Goal: Task Accomplishment & Management: Manage account settings

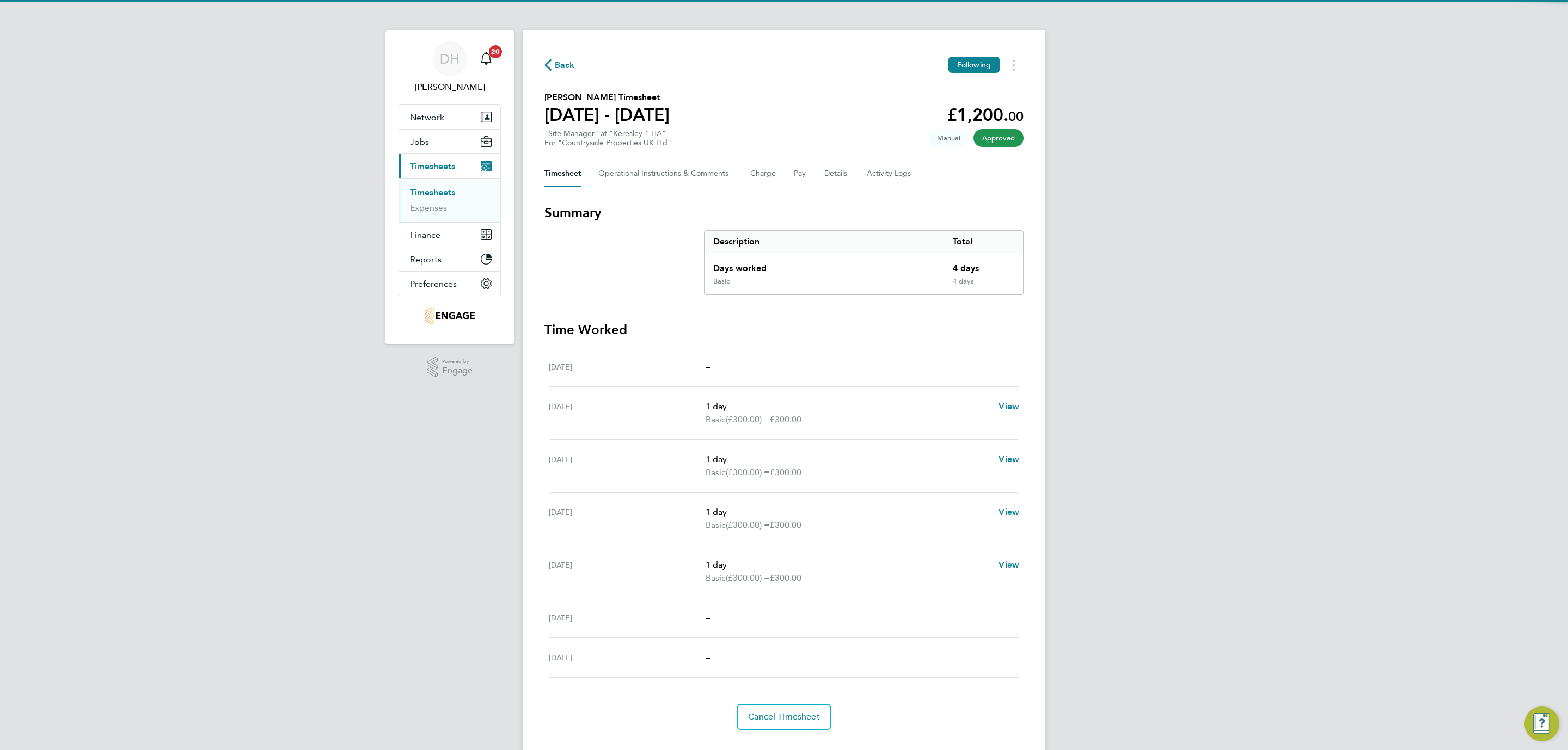
click at [392, 438] on div "DH [PERSON_NAME] Notifications 20 Applications: Network Team Members Businesses…" at bounding box center [784, 386] width 1568 height 773
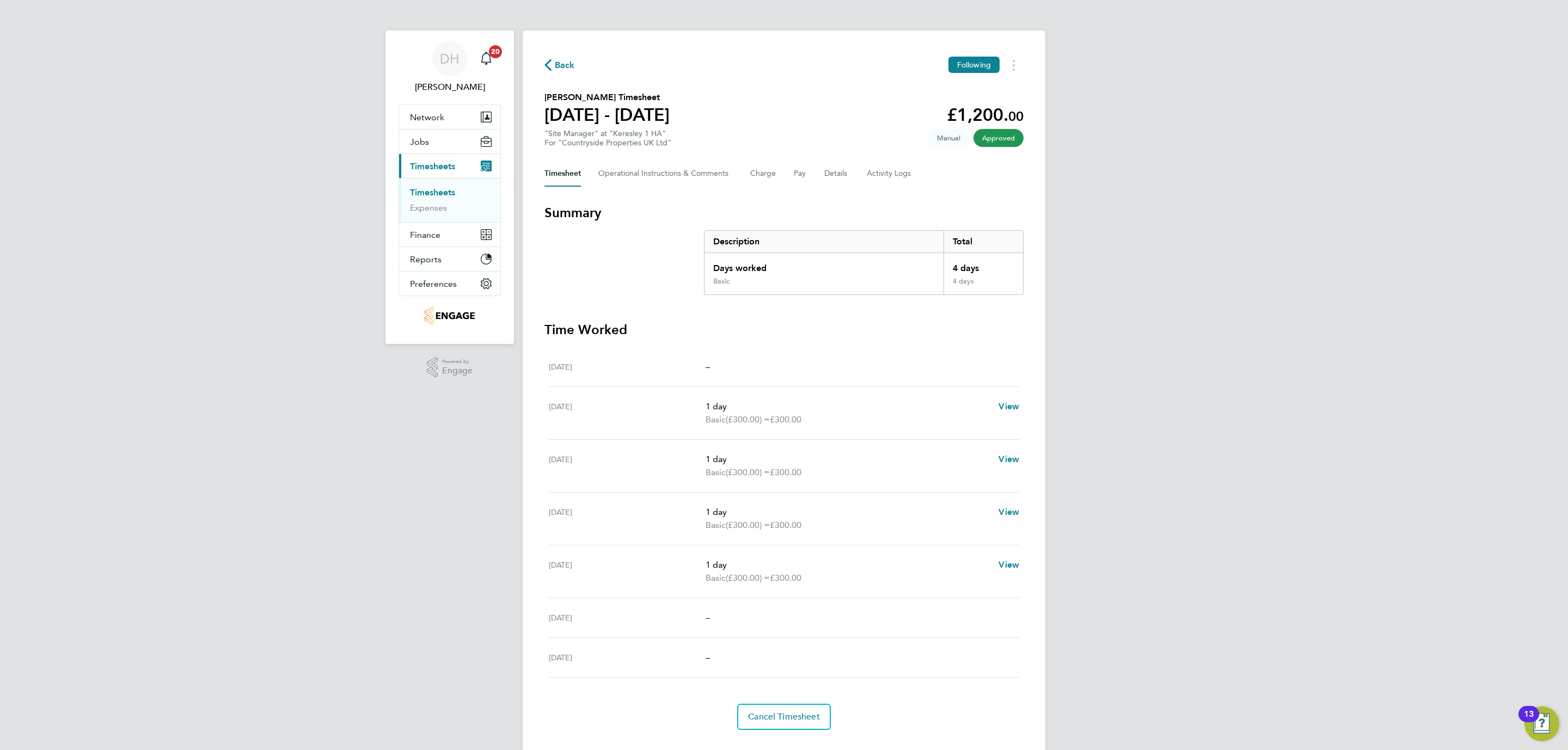
click at [432, 191] on link "Timesheets" at bounding box center [433, 192] width 45 height 10
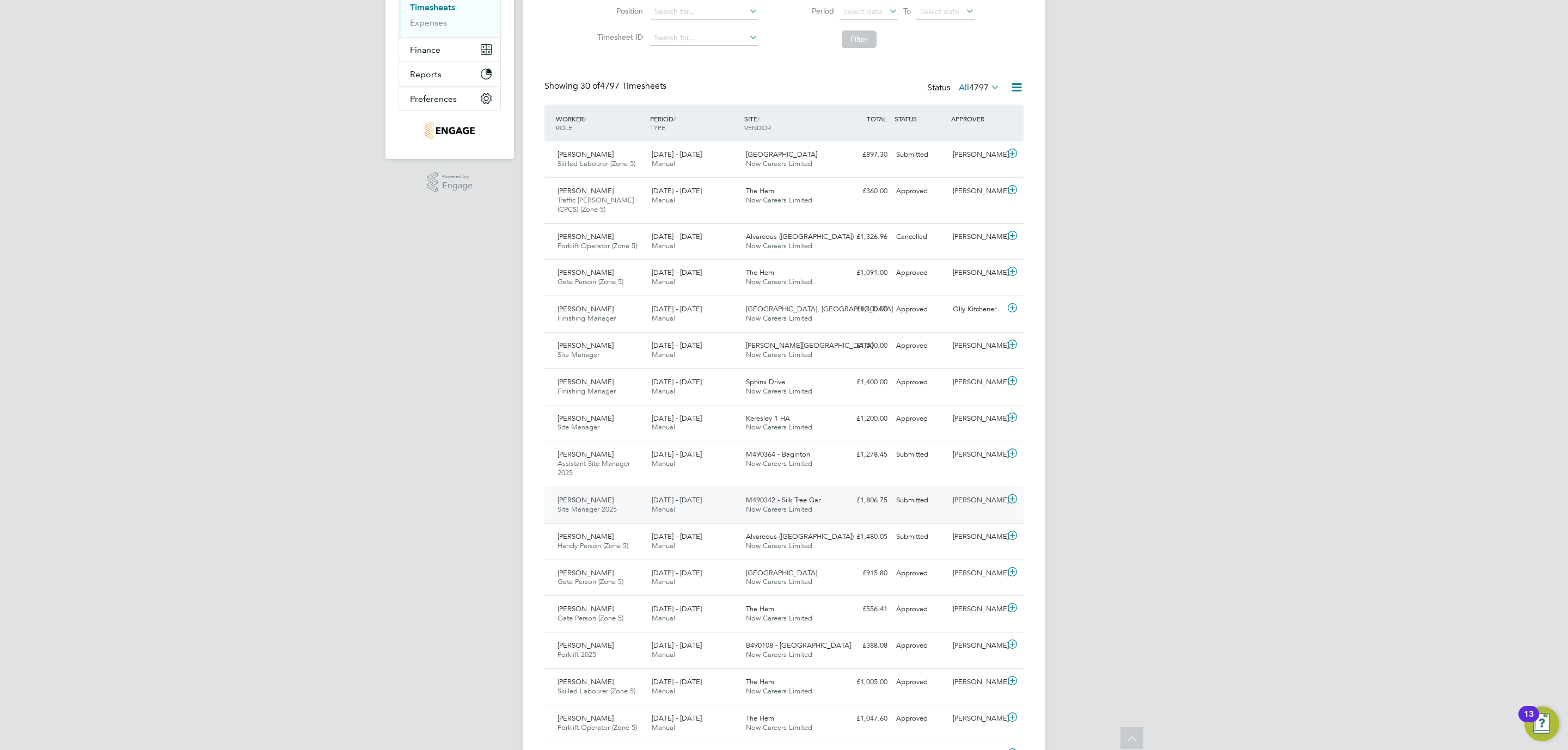
click at [567, 504] on span "Adrian Copson" at bounding box center [585, 500] width 56 height 9
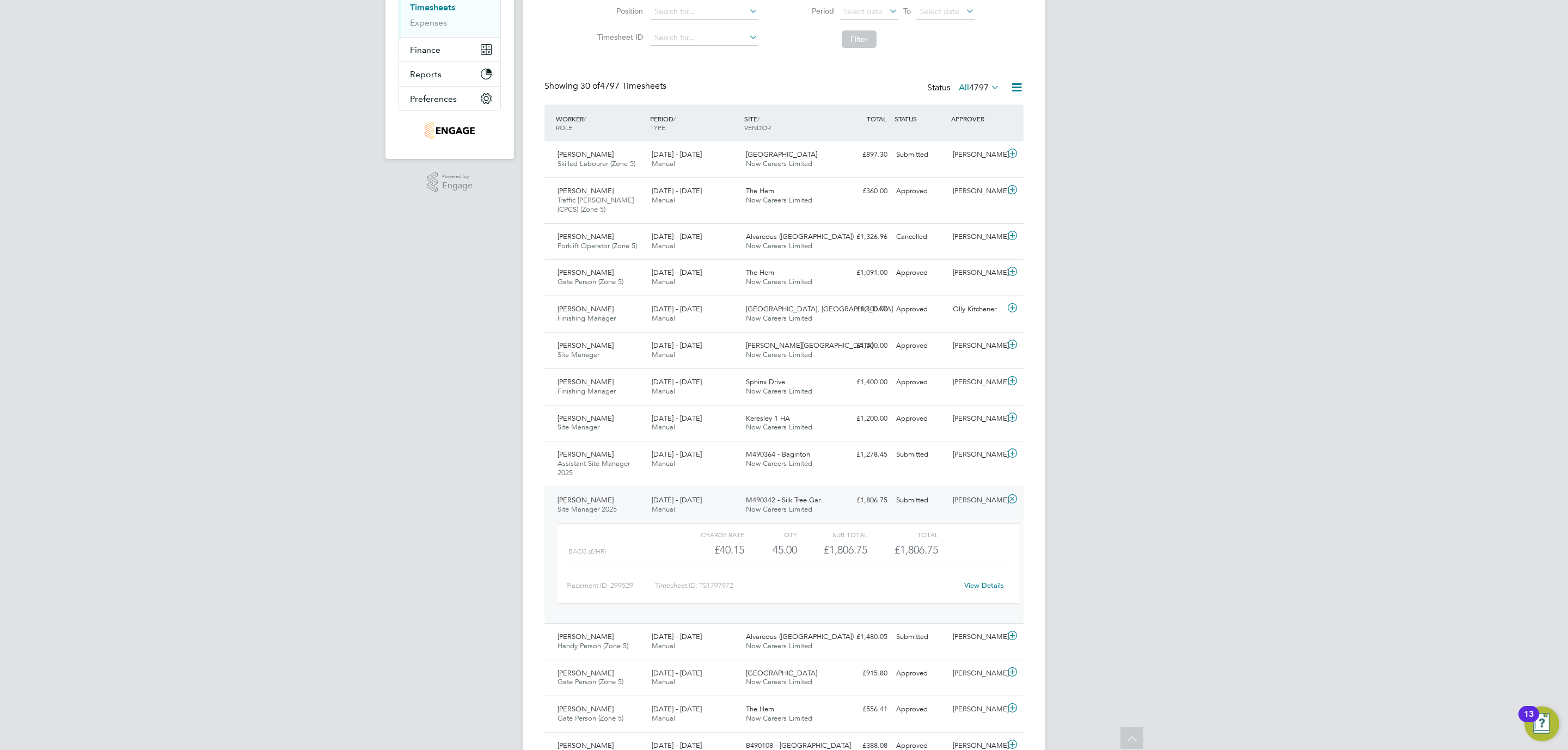
click at [977, 583] on link "View Details" at bounding box center [984, 585] width 40 height 9
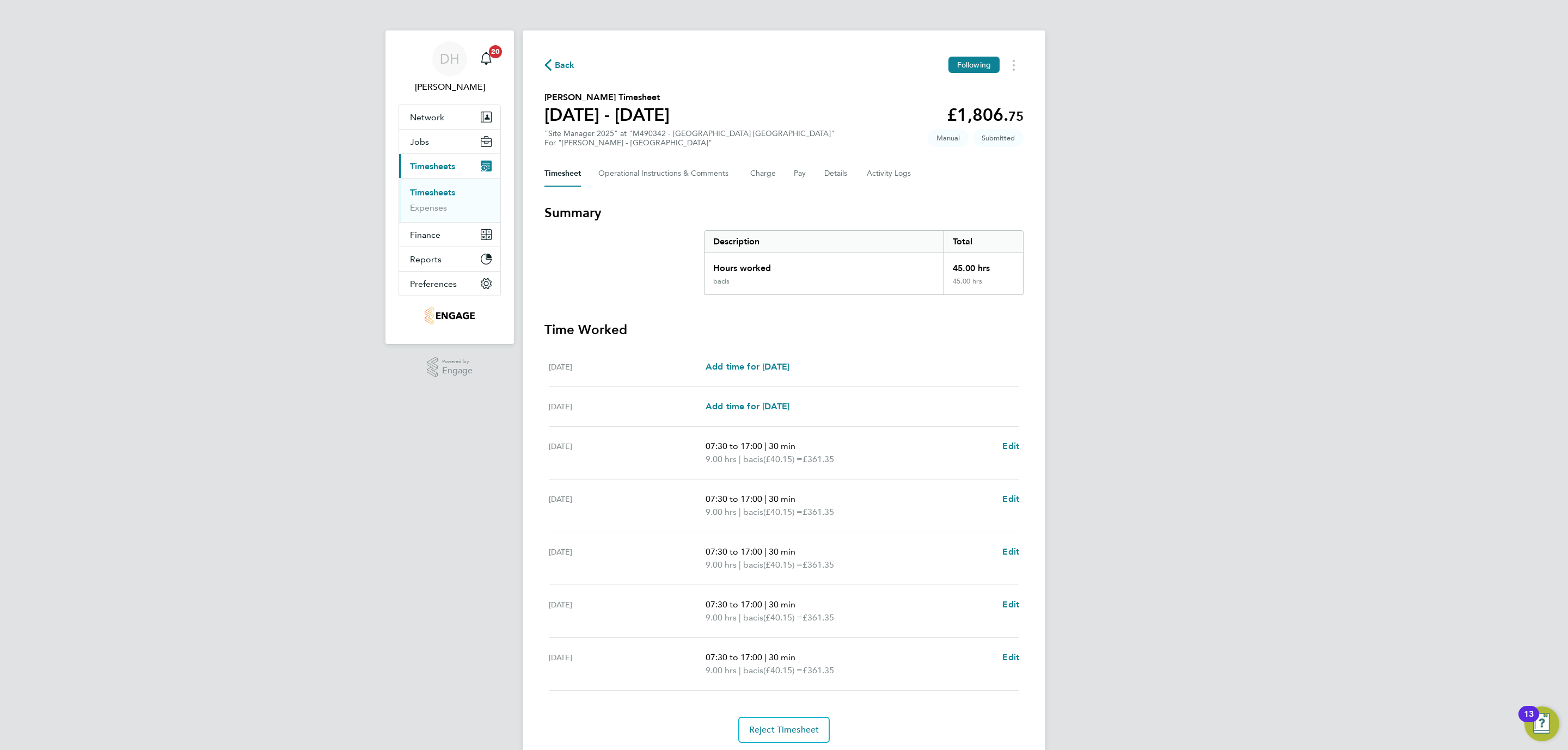
drag, startPoint x: 371, startPoint y: 524, endPoint x: 443, endPoint y: 413, distance: 132.3
click at [374, 520] on div "DH Danielle Hughes Notifications 20 Applications: Network Team Members Business…" at bounding box center [784, 393] width 1568 height 786
click at [435, 193] on link "Timesheets" at bounding box center [433, 192] width 45 height 10
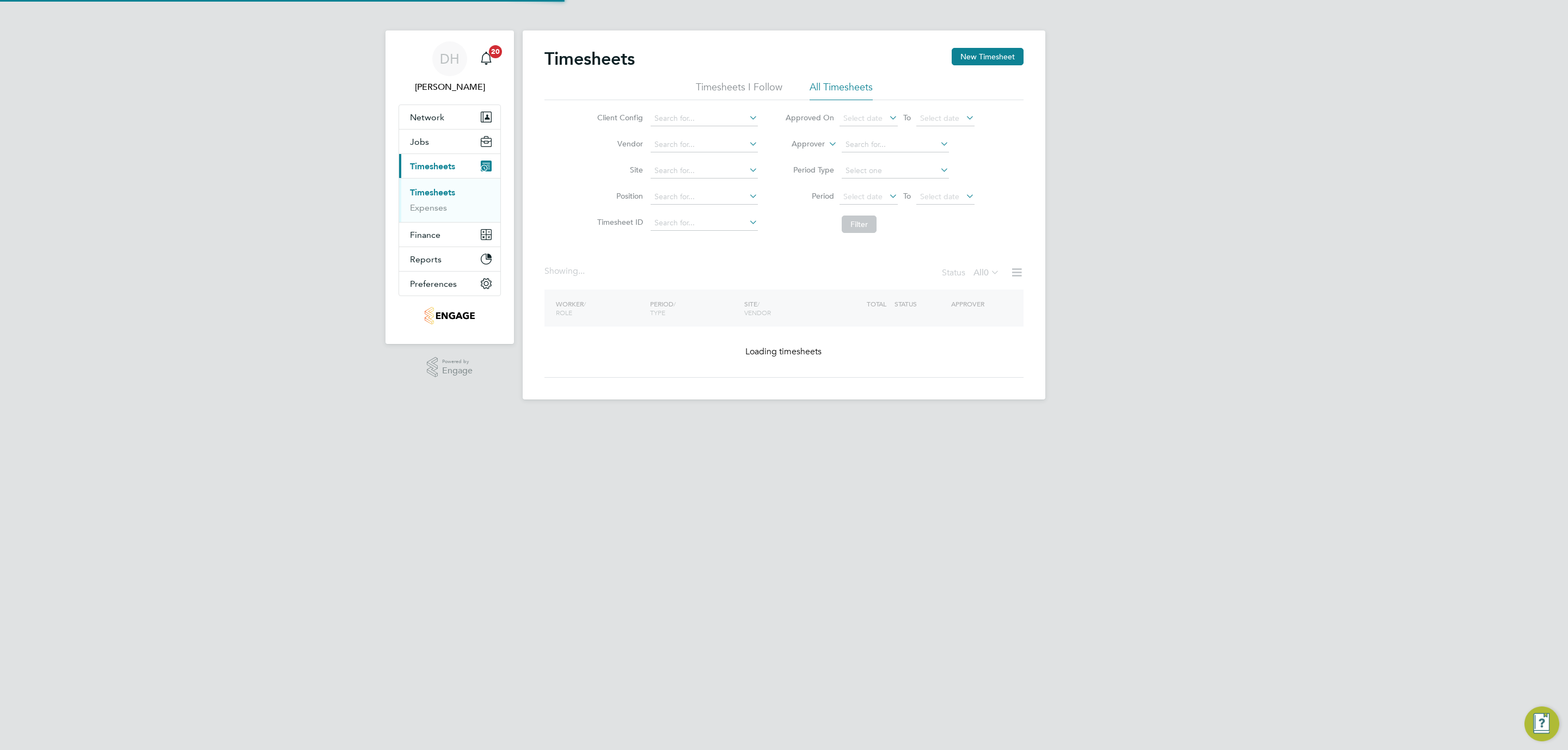
click at [1222, 346] on div "DH Danielle Hughes Notifications 20 Applications: Network Team Members Business…" at bounding box center [784, 208] width 1568 height 417
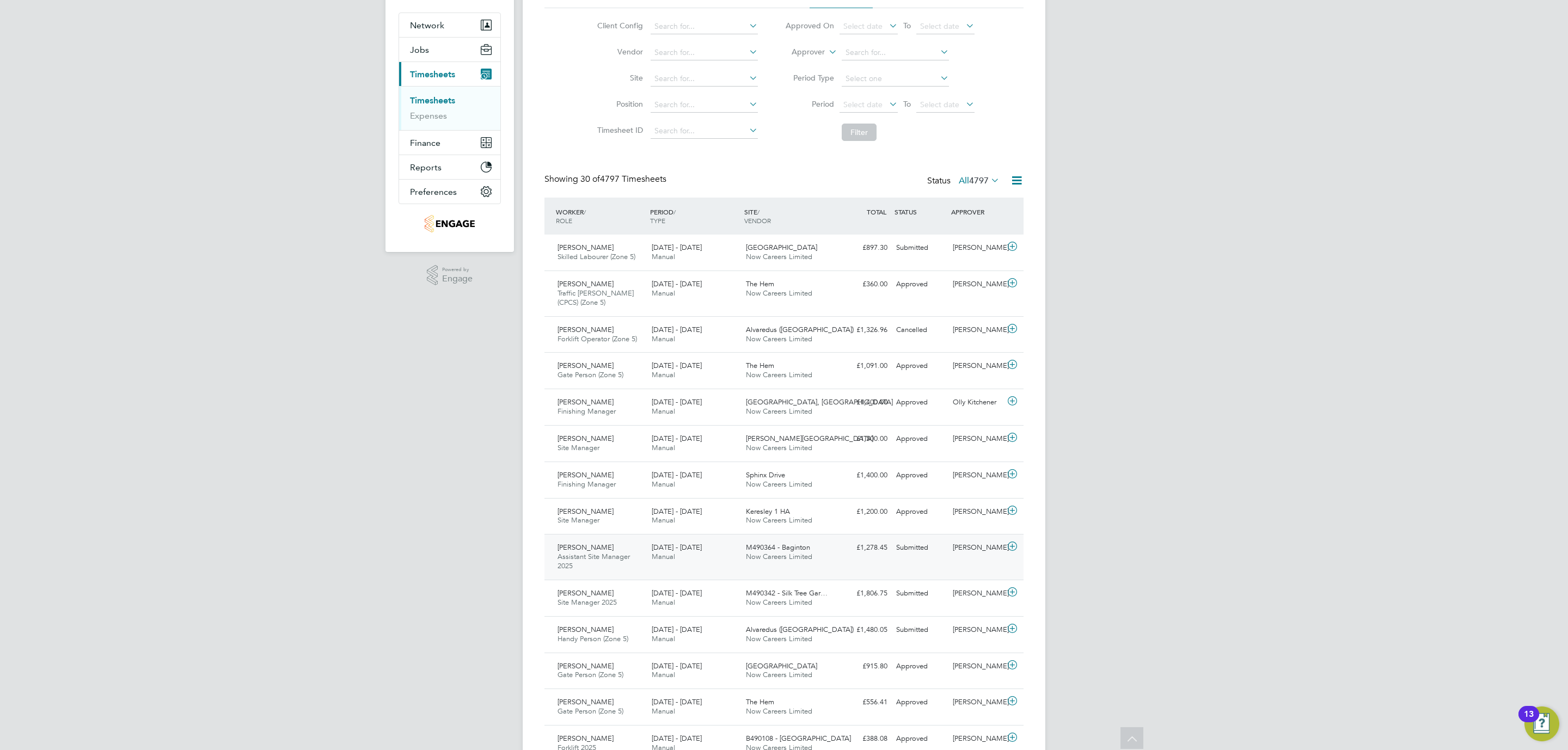
click at [941, 545] on div "Submitted" at bounding box center [920, 547] width 57 height 18
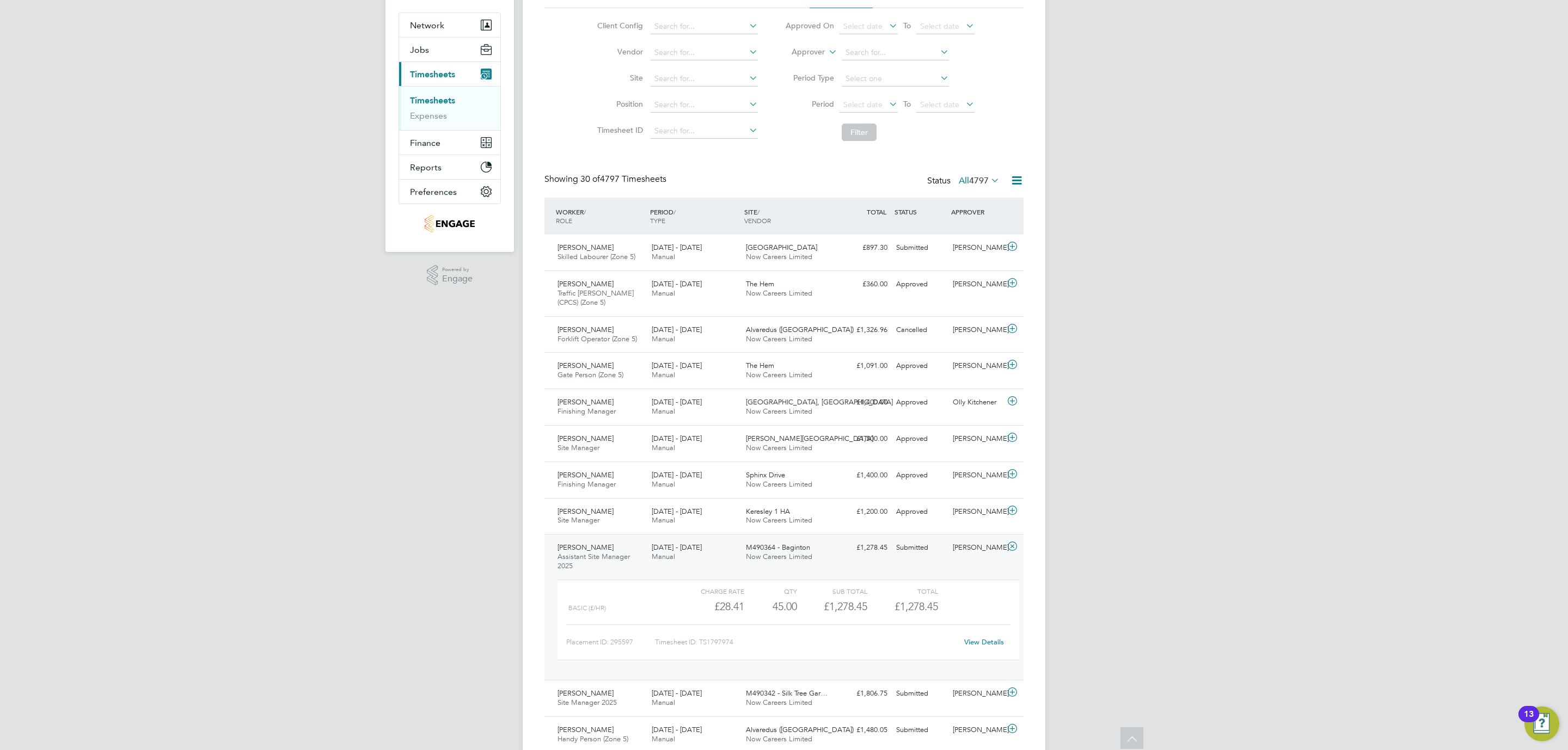
click at [975, 651] on div "View Details" at bounding box center [984, 642] width 53 height 17
click at [974, 647] on link "View Details" at bounding box center [984, 642] width 40 height 9
